Goal: Information Seeking & Learning: Learn about a topic

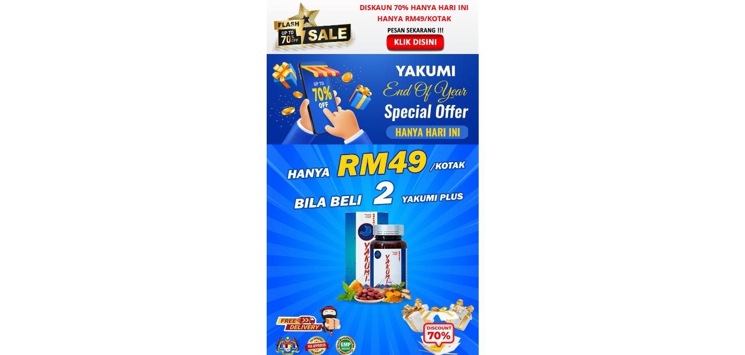
click at [420, 43] on div at bounding box center [417, 39] width 78 height 26
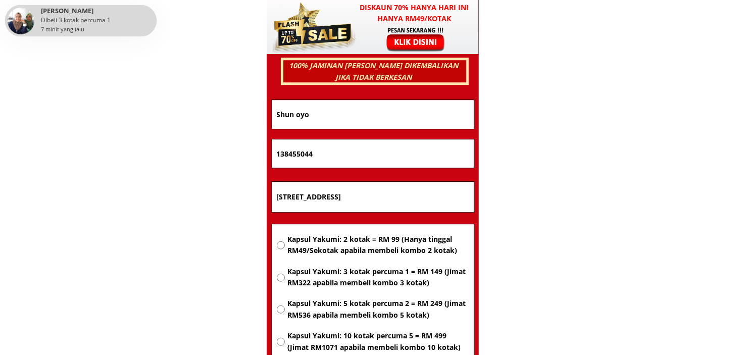
scroll to position [6577, 0]
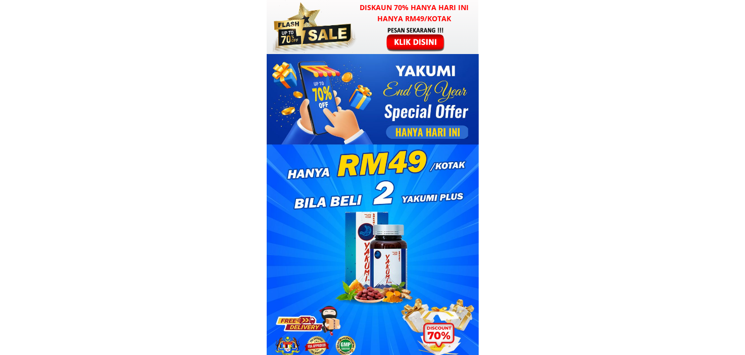
click at [418, 41] on div at bounding box center [417, 39] width 78 height 26
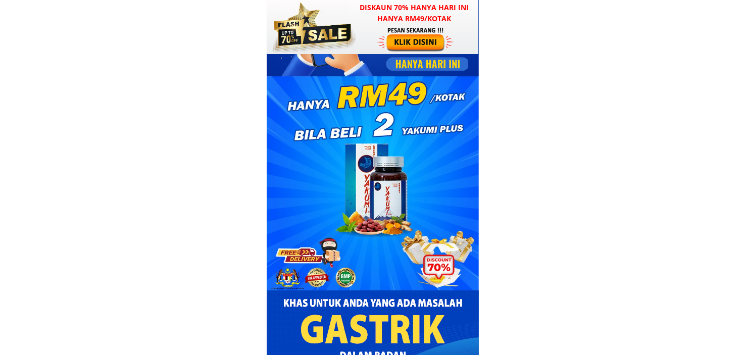
scroll to position [51, 0]
